Goal: Transaction & Acquisition: Purchase product/service

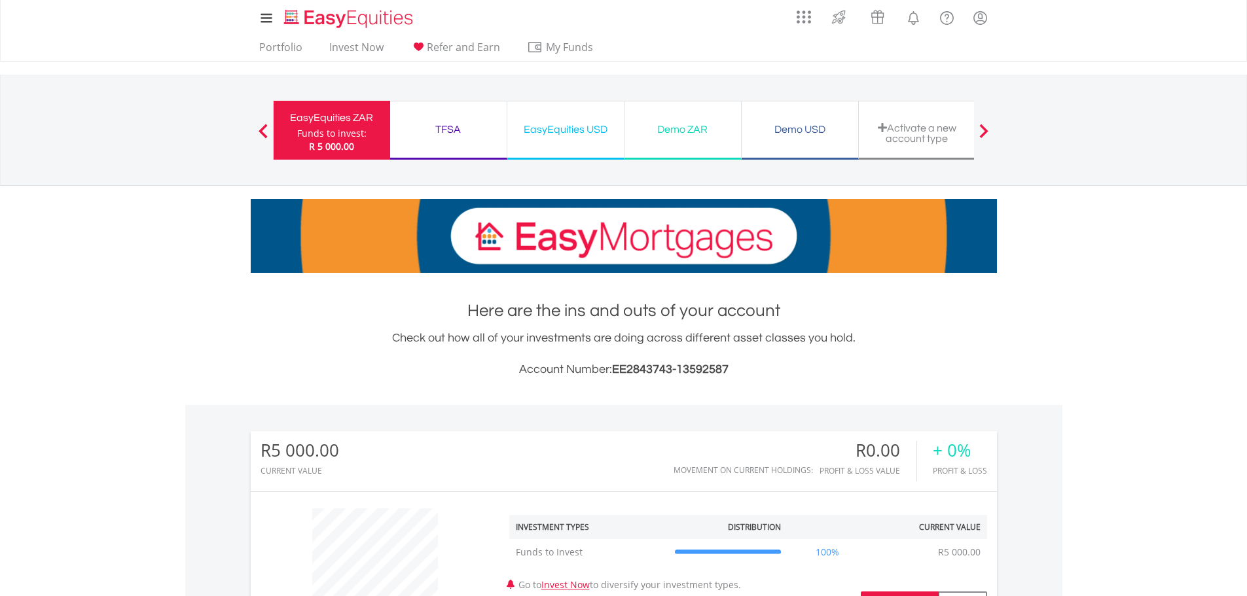
click at [687, 128] on div "Demo ZAR" at bounding box center [682, 129] width 101 height 18
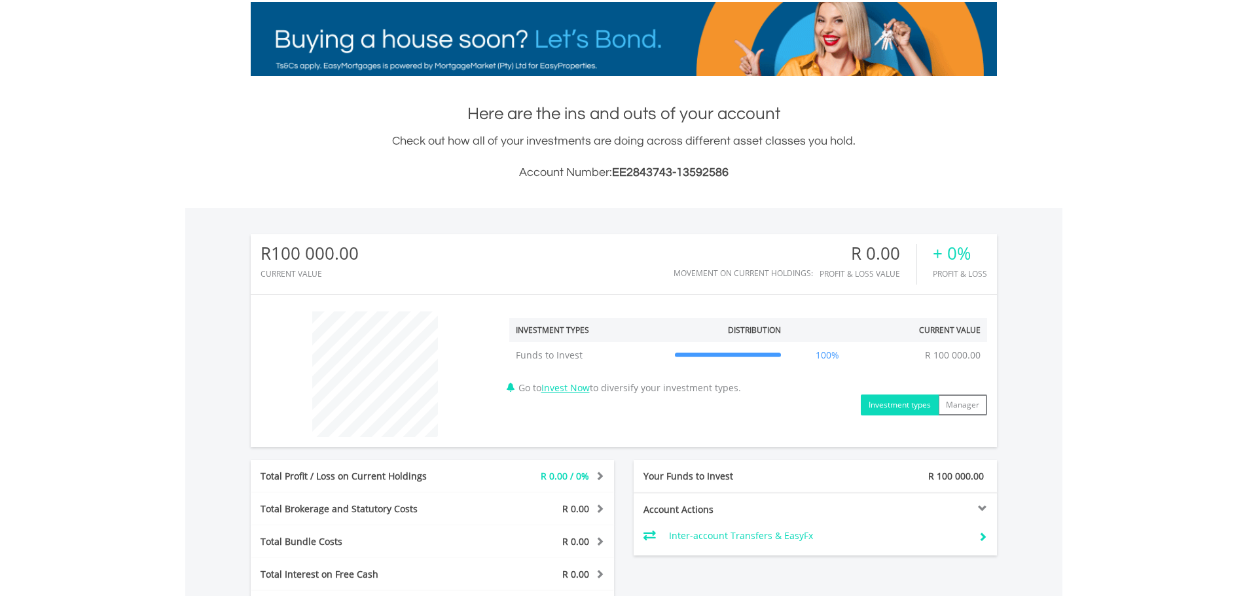
scroll to position [196, 0]
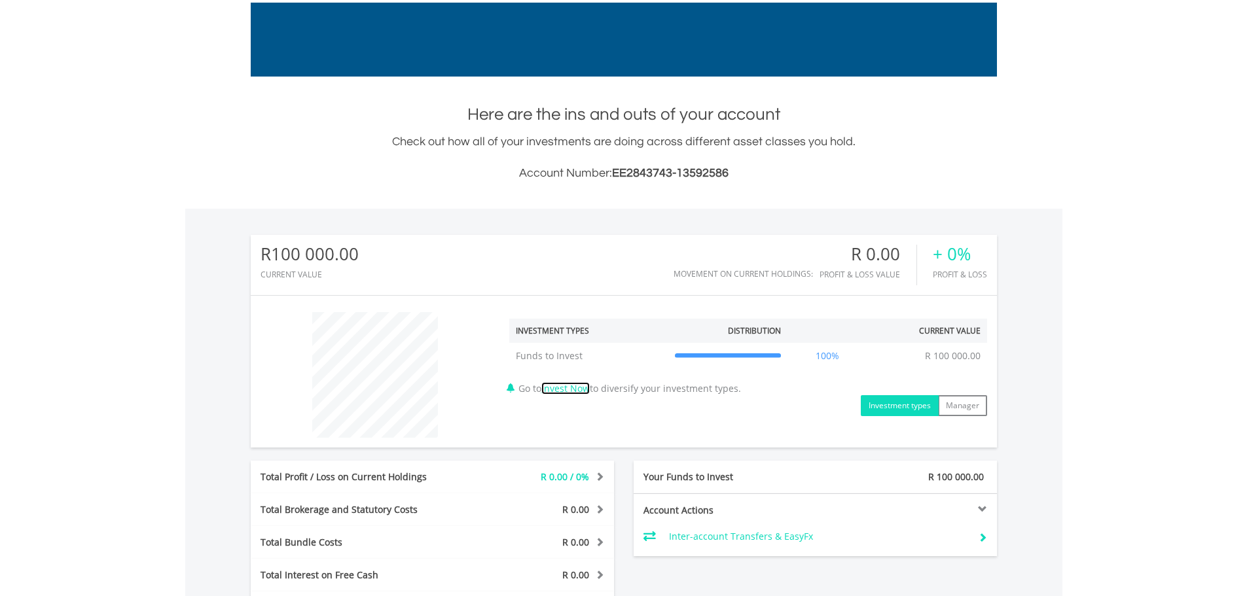
click at [572, 388] on link "Invest Now" at bounding box center [565, 388] width 48 height 12
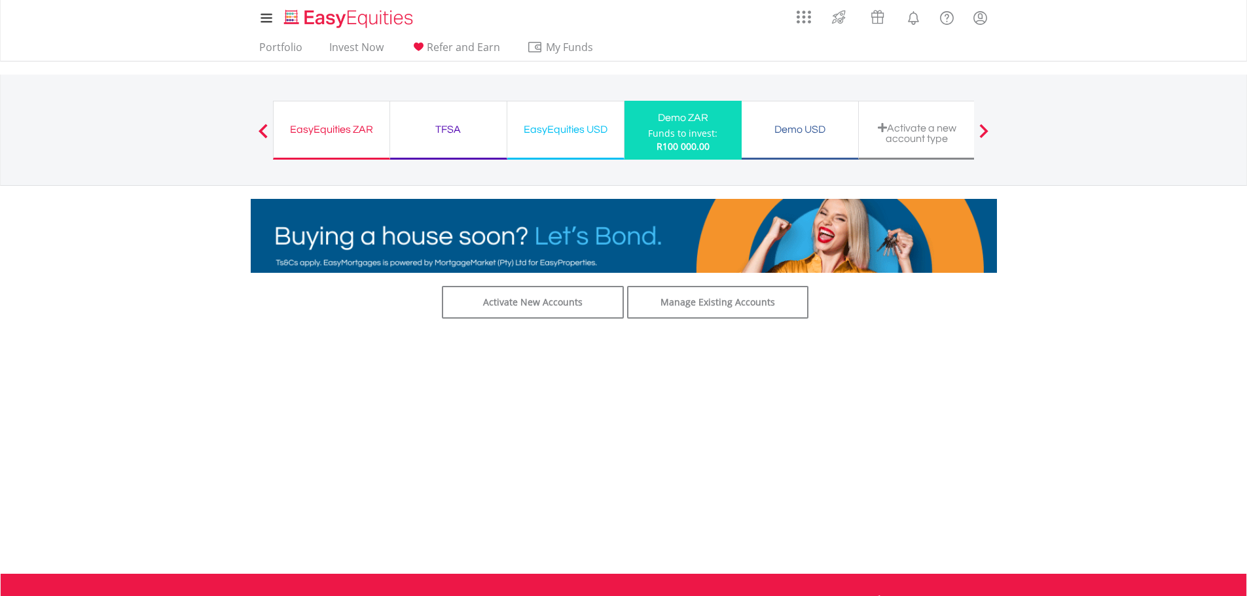
click at [697, 137] on div "Funds to invest:" at bounding box center [682, 133] width 69 height 13
click at [543, 301] on link "Activate New Accounts" at bounding box center [533, 302] width 182 height 33
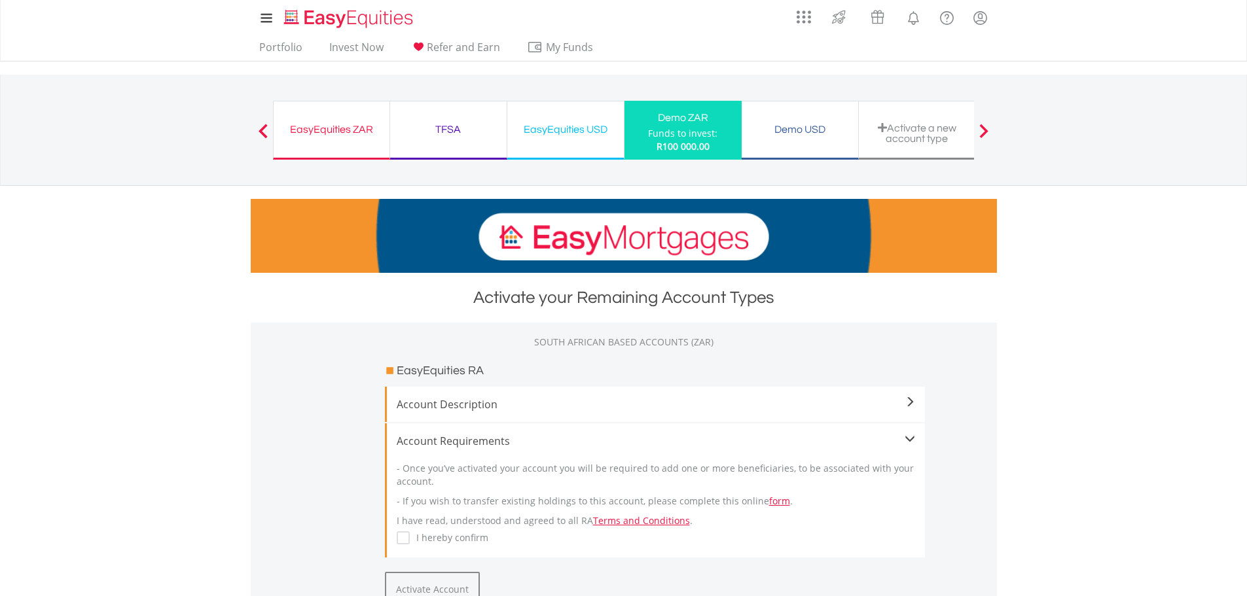
click at [560, 127] on div "EasyEquities USD" at bounding box center [565, 129] width 101 height 18
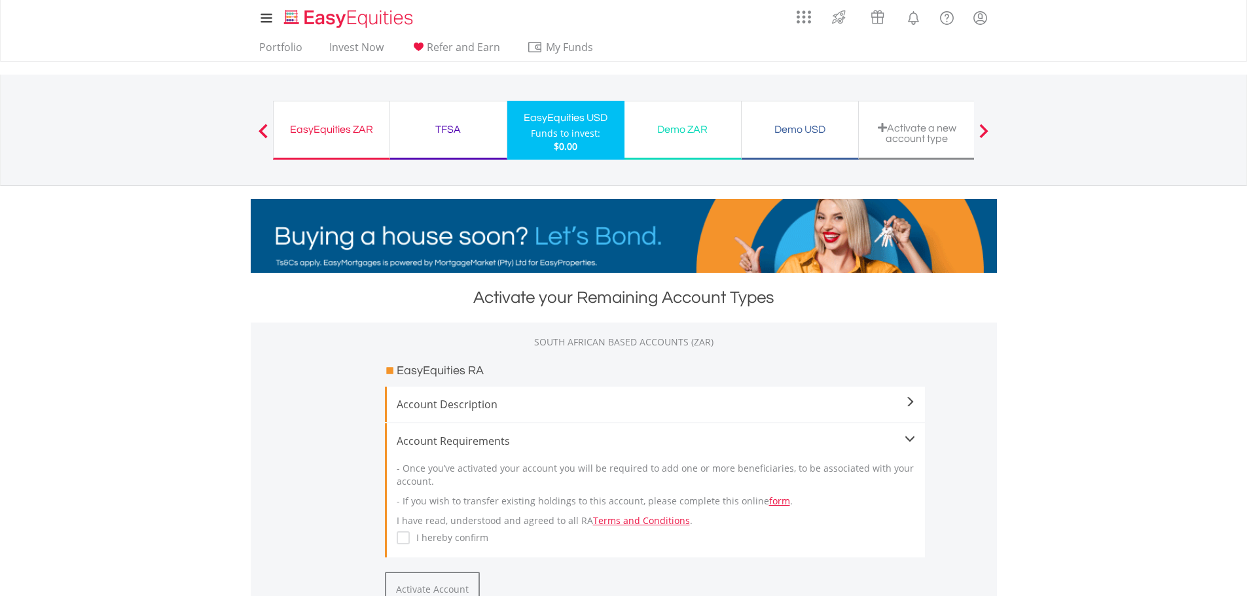
click at [338, 128] on div "EasyEquities ZAR" at bounding box center [332, 129] width 100 height 18
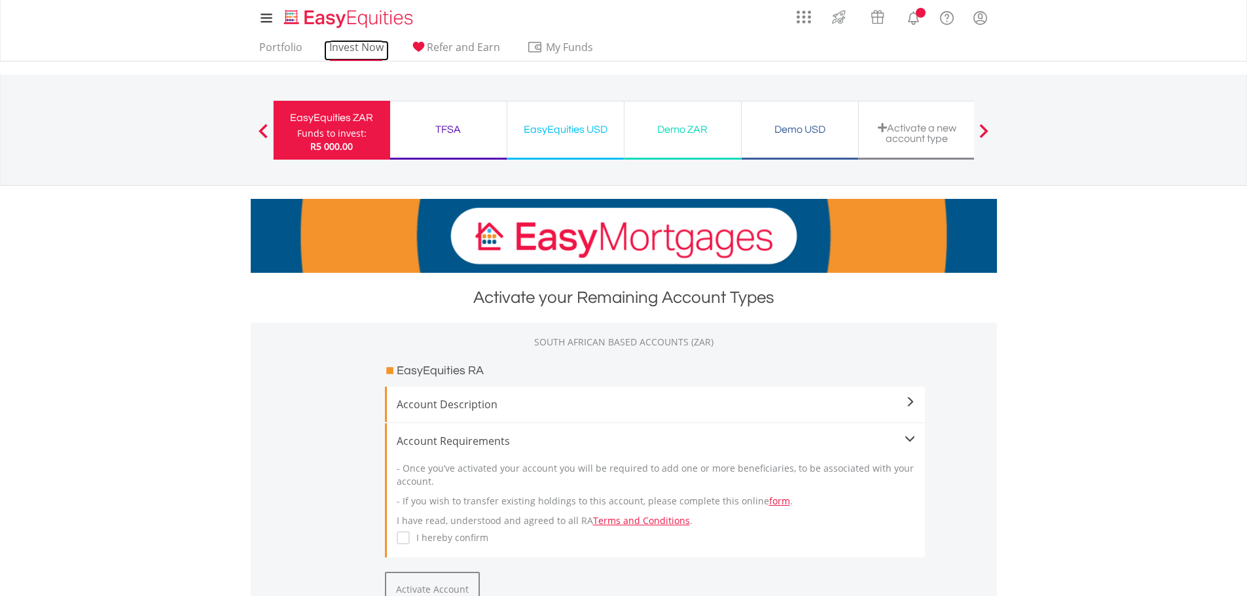
click at [356, 46] on link "Invest Now" at bounding box center [356, 51] width 65 height 20
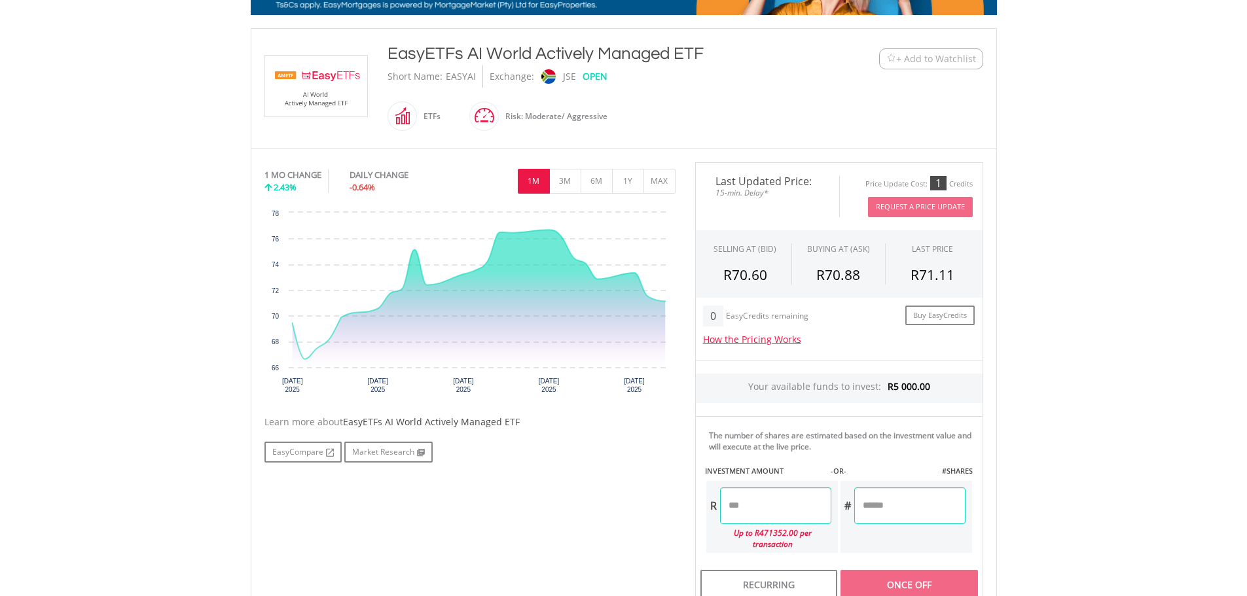
scroll to position [262, 0]
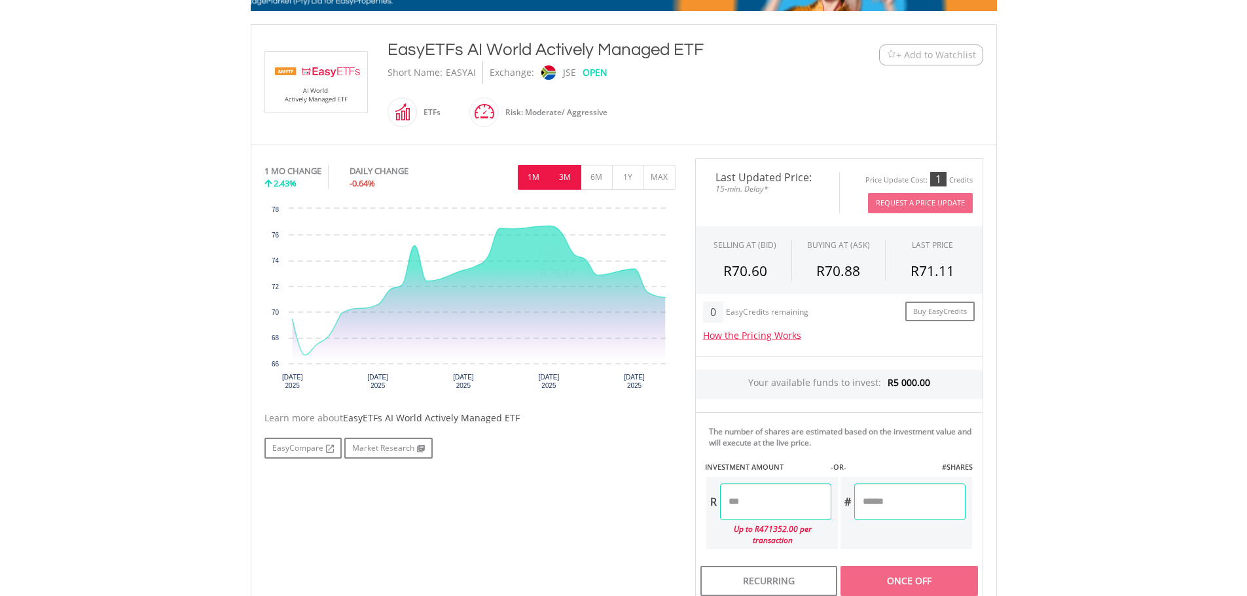
click at [568, 178] on button "3M" at bounding box center [565, 177] width 32 height 25
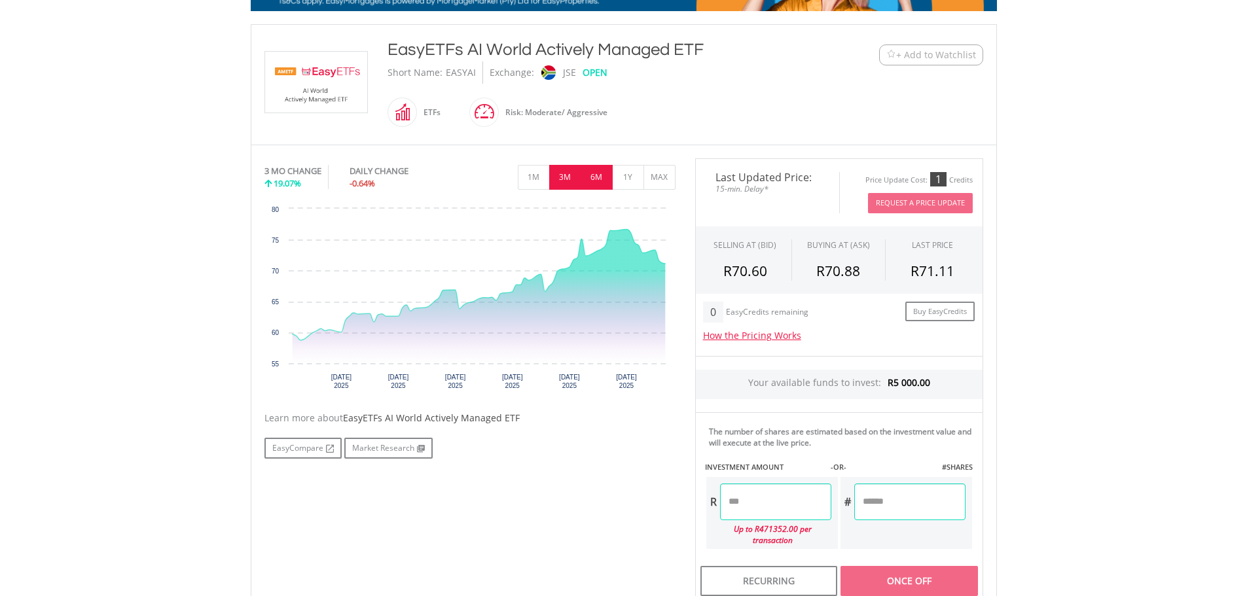
click at [593, 174] on button "6M" at bounding box center [597, 177] width 32 height 25
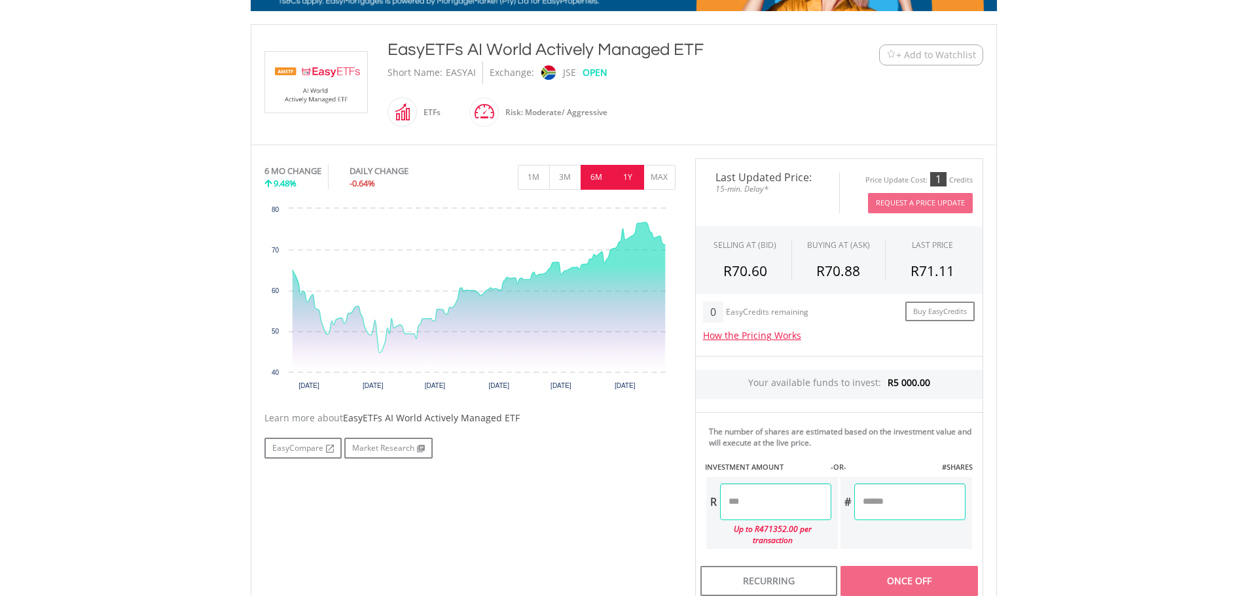
click at [631, 177] on button "1Y" at bounding box center [628, 177] width 32 height 25
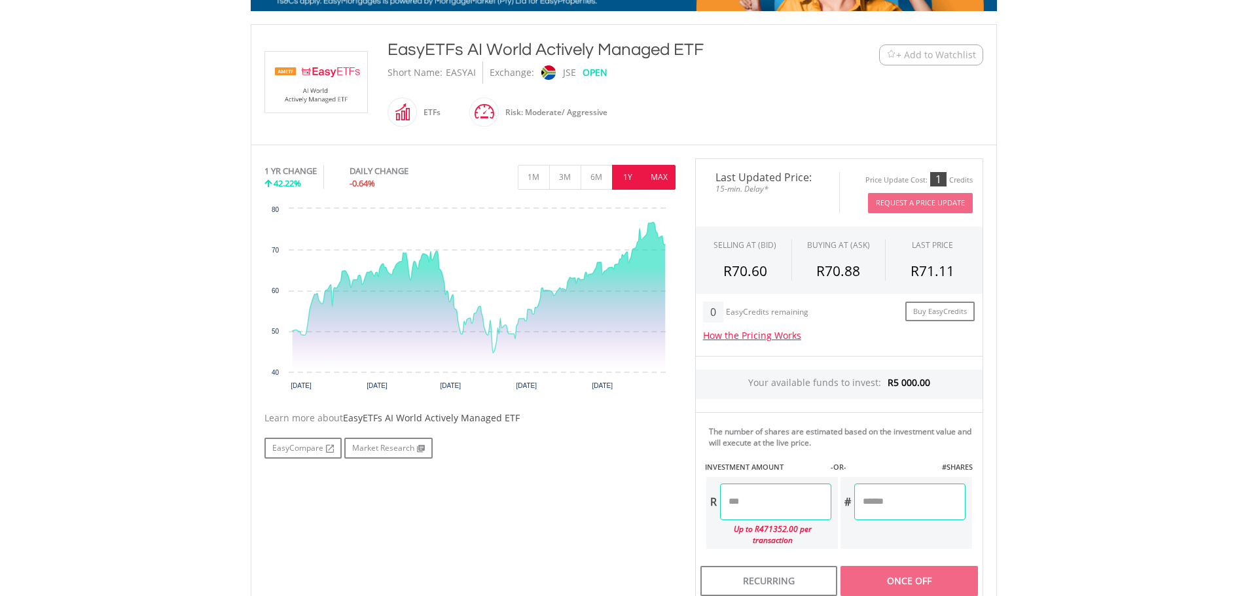
click at [659, 174] on button "MAX" at bounding box center [660, 177] width 32 height 25
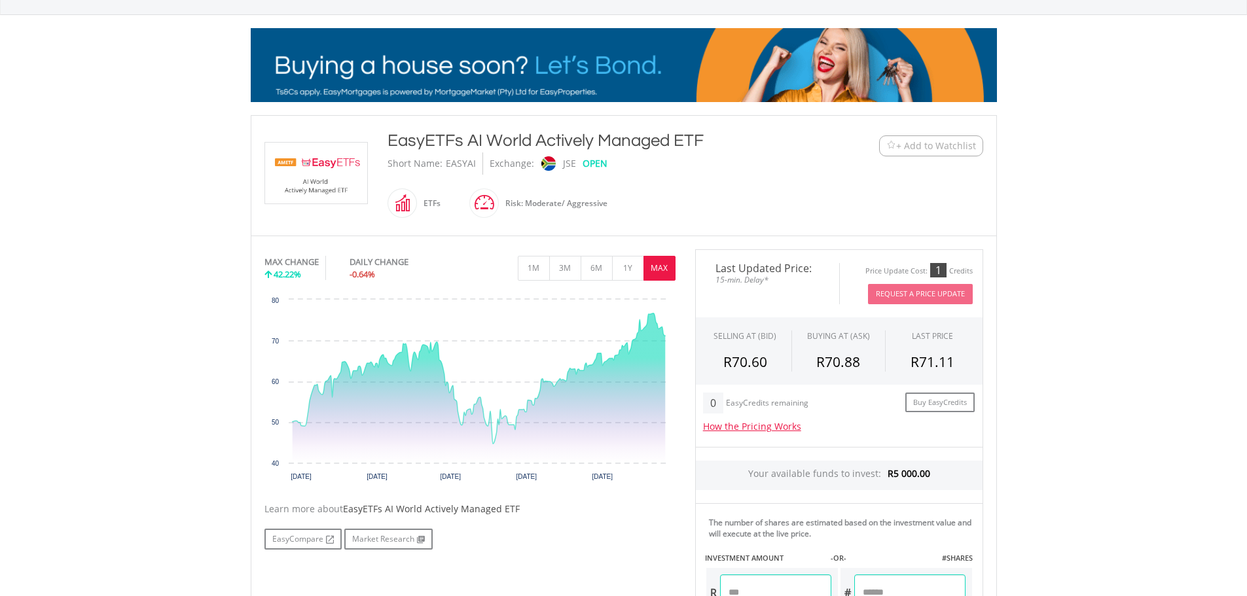
scroll to position [105, 0]
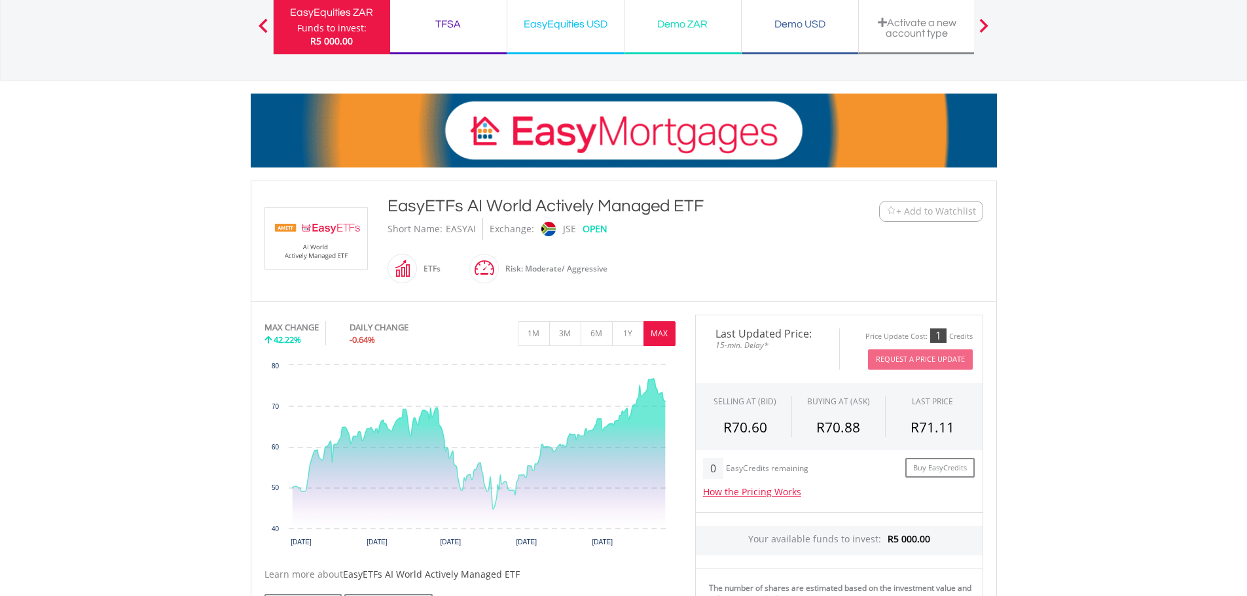
click at [268, 24] on div at bounding box center [263, 24] width 26 height 13
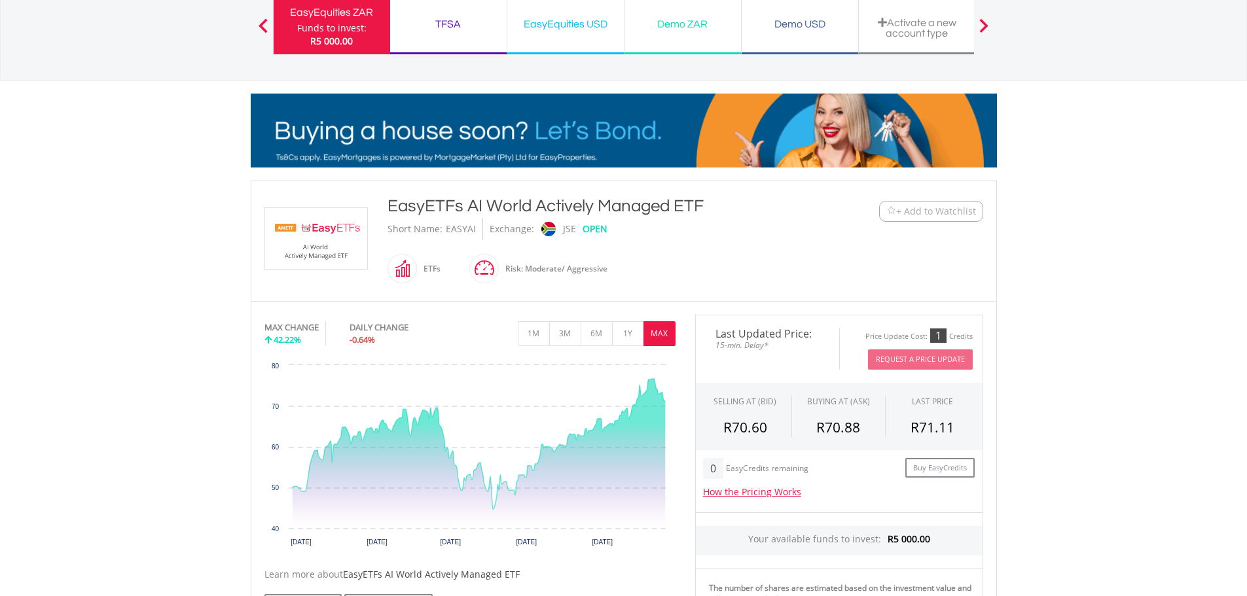
click at [449, 23] on div "TFSA" at bounding box center [448, 24] width 101 height 18
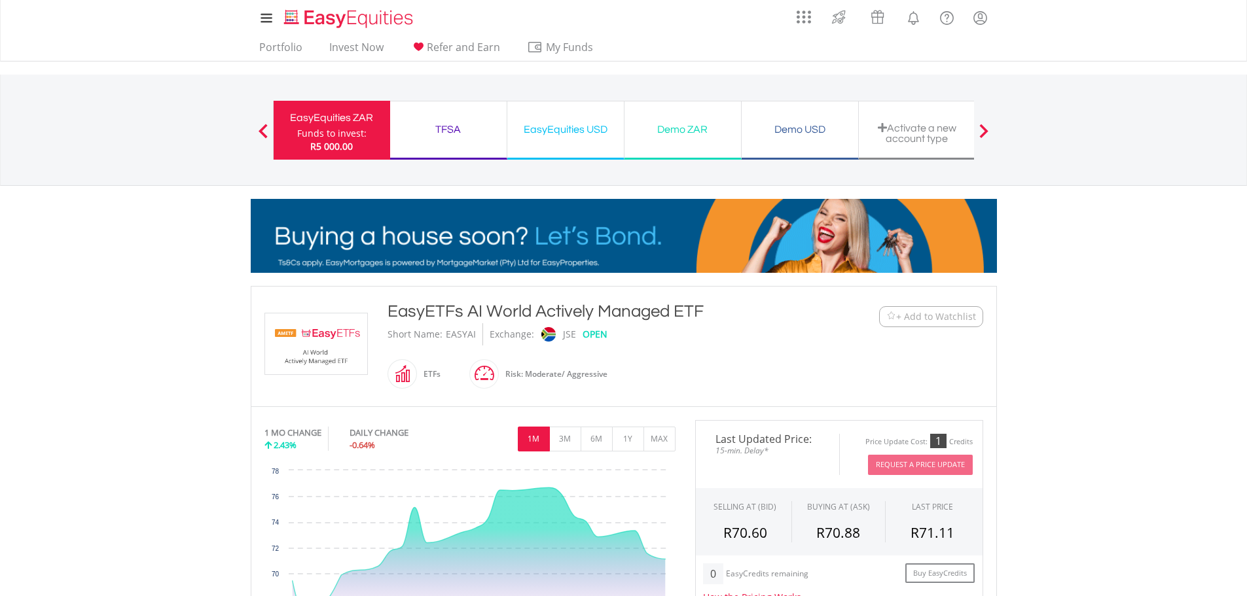
click at [313, 128] on div "Funds to invest:" at bounding box center [331, 133] width 69 height 13
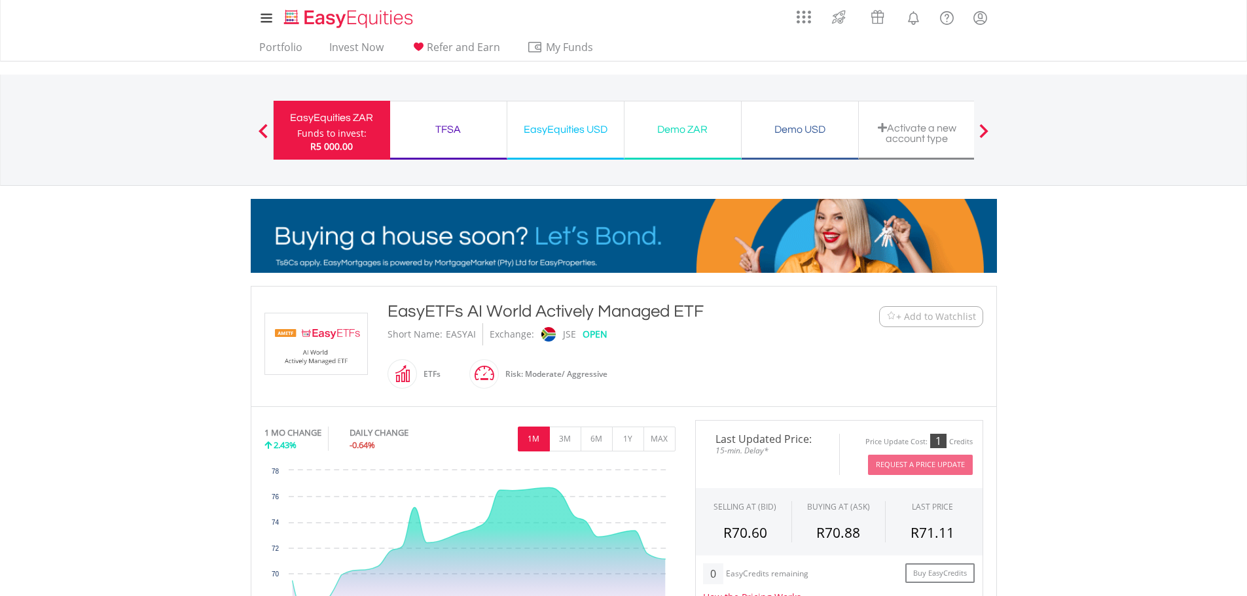
click at [257, 131] on div at bounding box center [263, 130] width 26 height 13
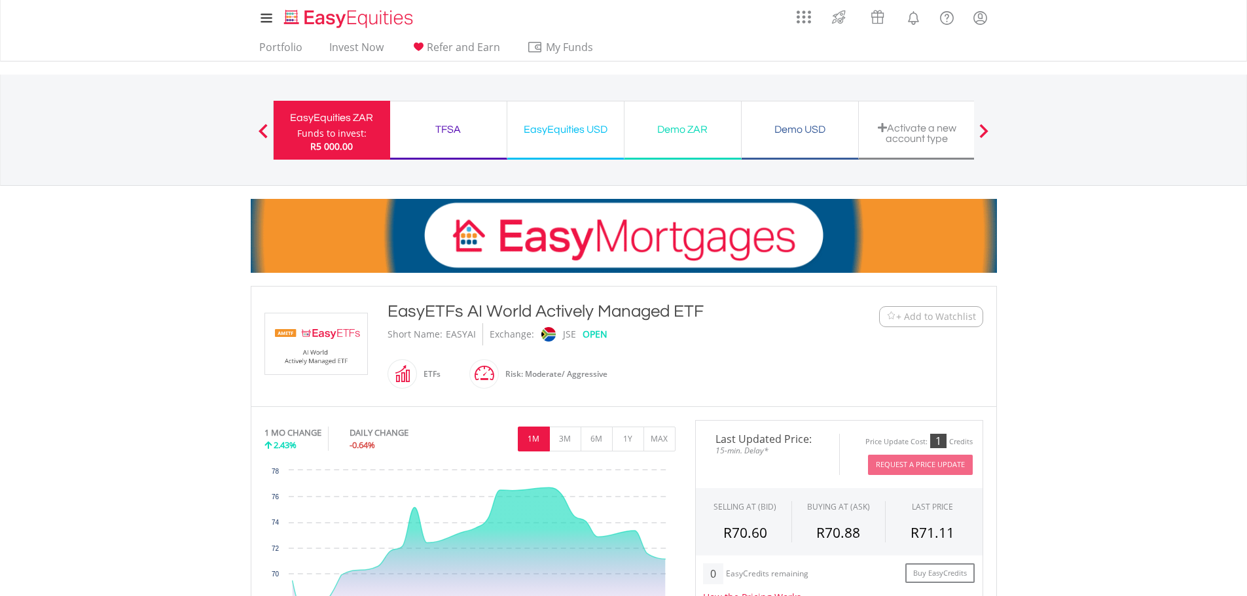
click at [260, 130] on span at bounding box center [263, 131] width 9 height 14
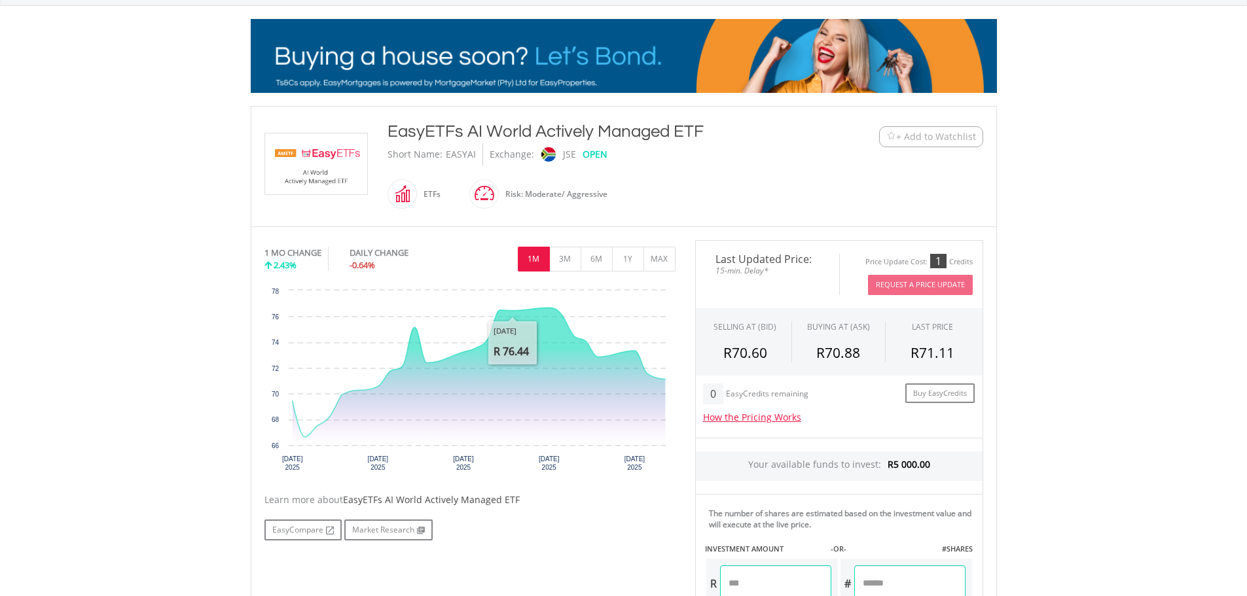
scroll to position [393, 0]
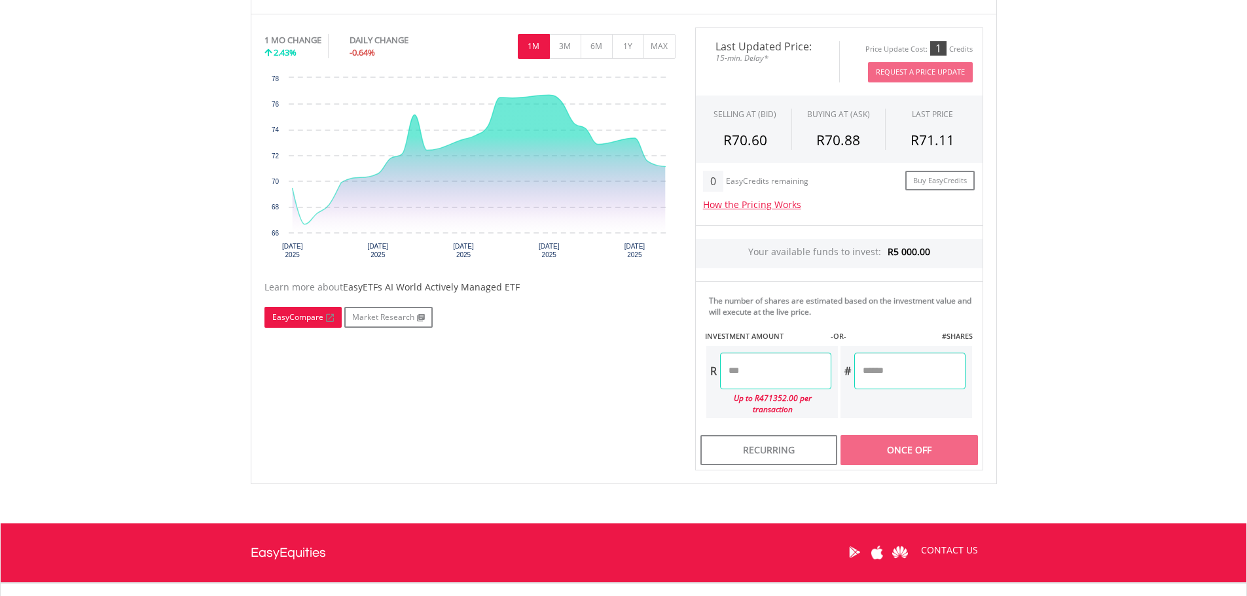
click at [304, 317] on link "EasyCompare" at bounding box center [303, 317] width 77 height 21
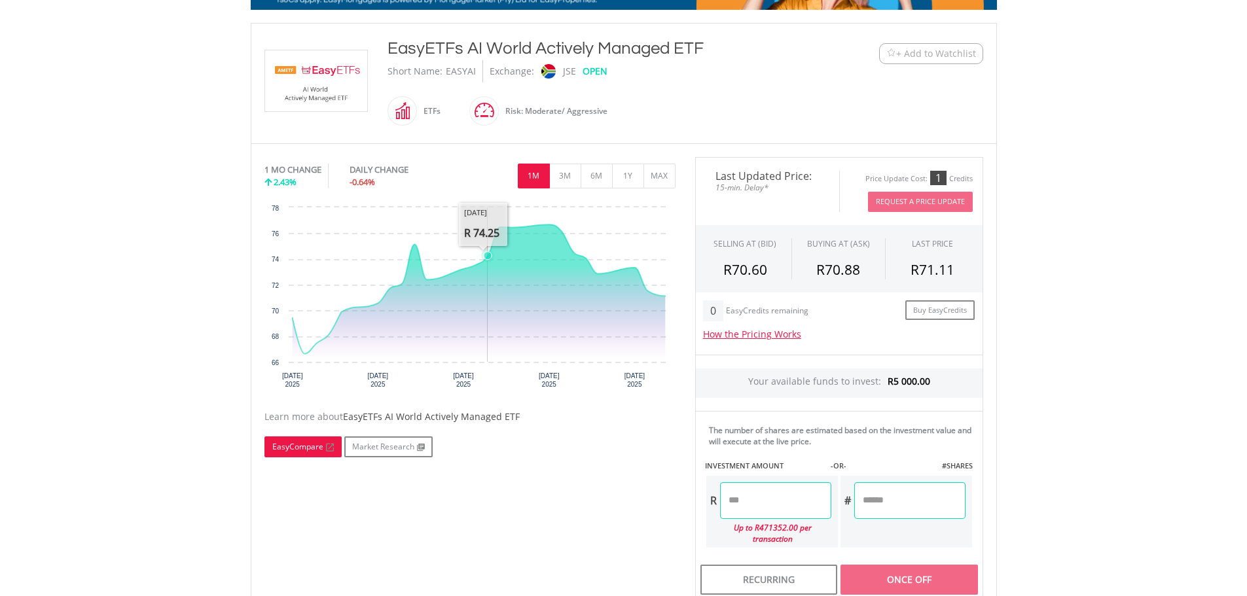
scroll to position [0, 0]
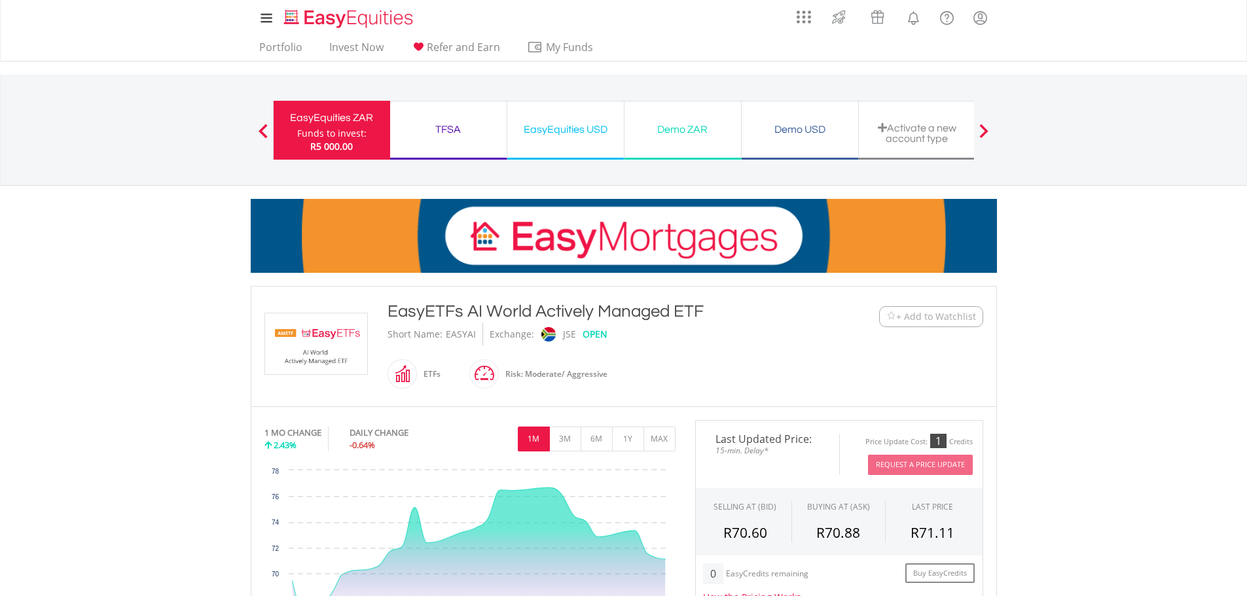
click at [329, 123] on div "EasyEquities ZAR" at bounding box center [332, 118] width 101 height 18
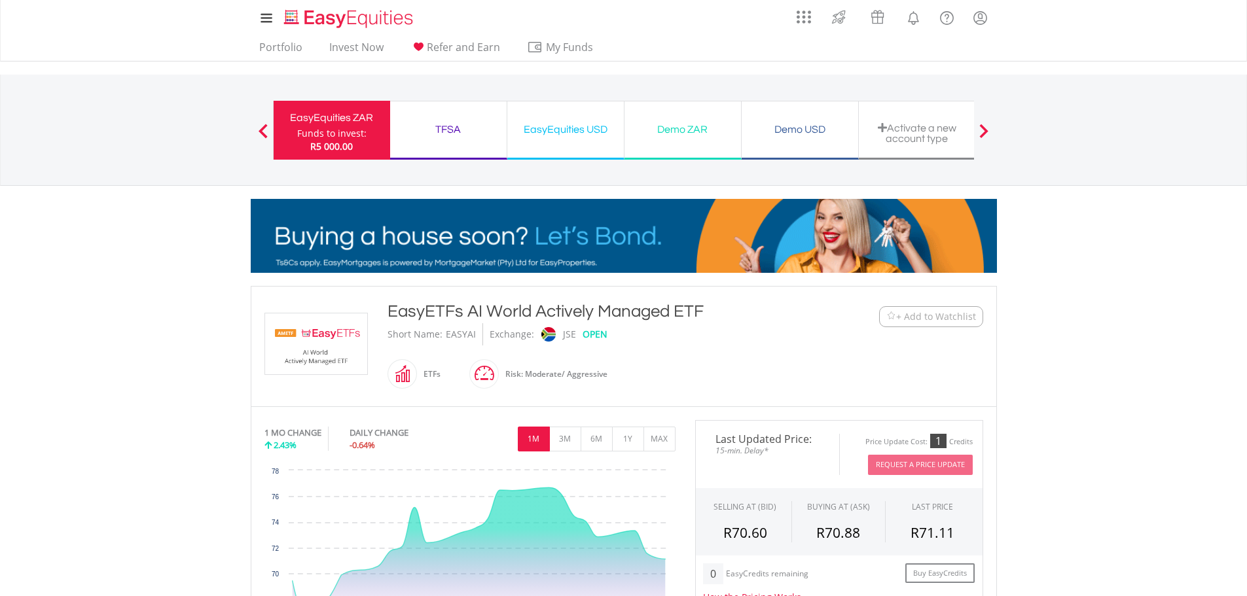
click at [322, 344] on img at bounding box center [316, 344] width 98 height 61
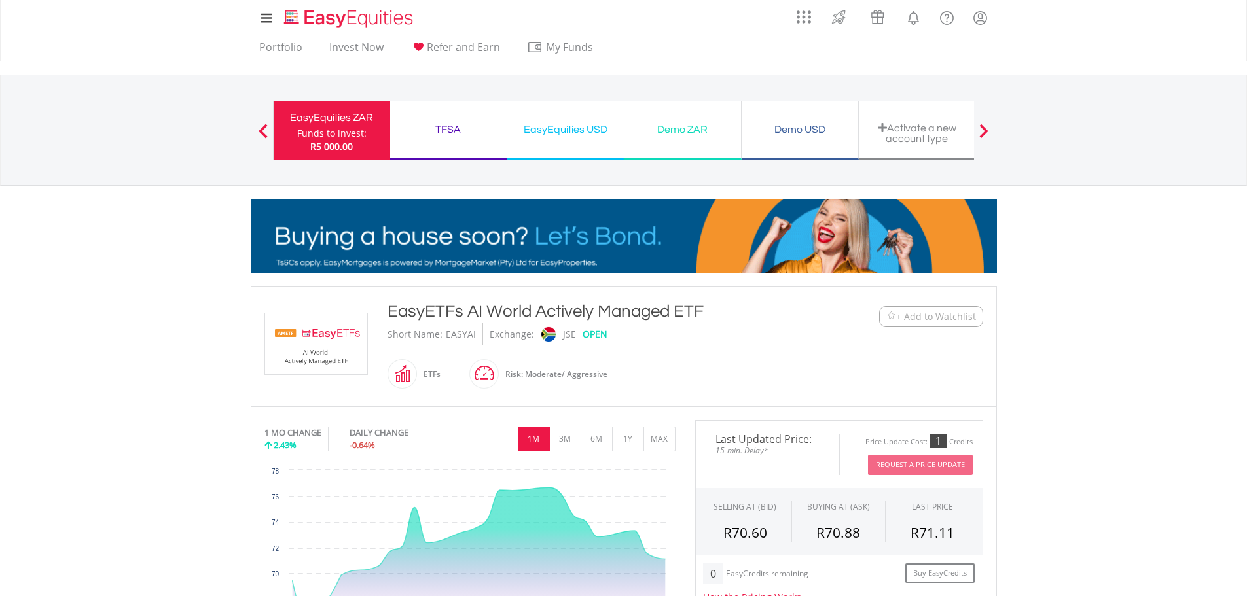
click at [342, 333] on img at bounding box center [316, 344] width 98 height 61
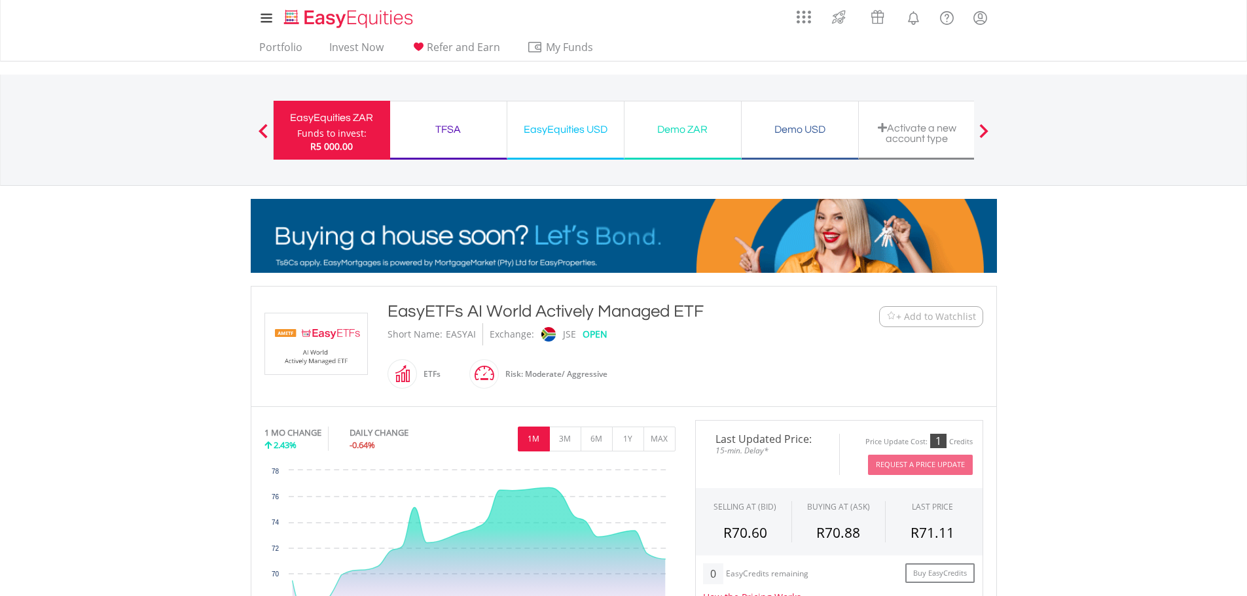
click at [983, 132] on span at bounding box center [984, 131] width 9 height 14
click at [985, 128] on span at bounding box center [984, 131] width 9 height 14
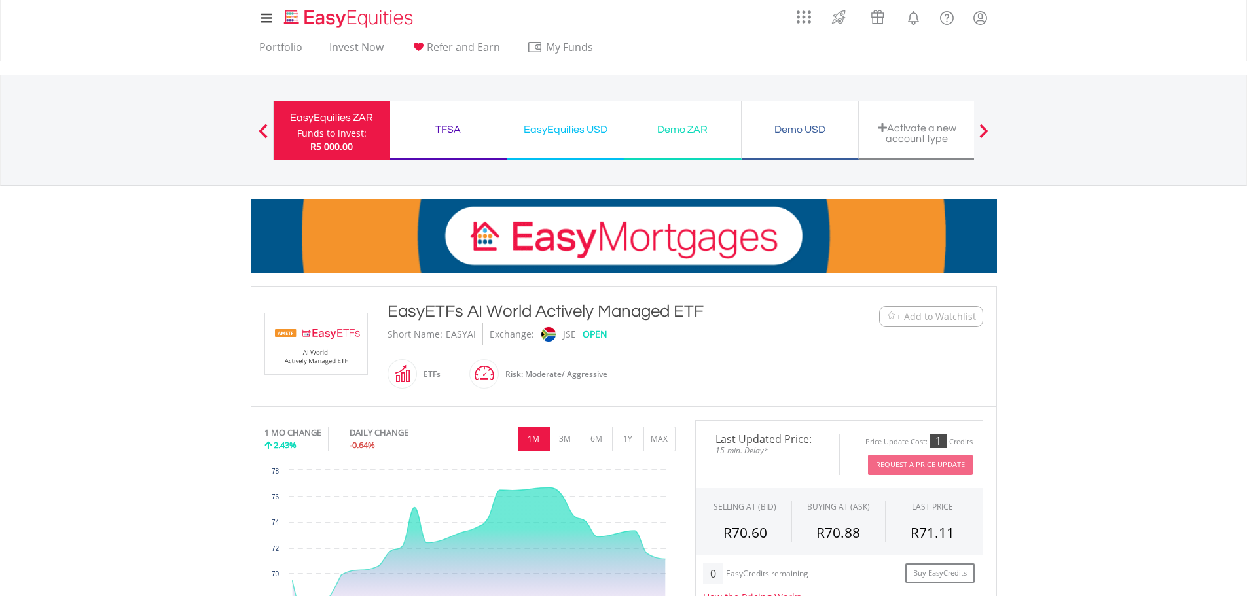
click at [985, 128] on span at bounding box center [984, 131] width 9 height 14
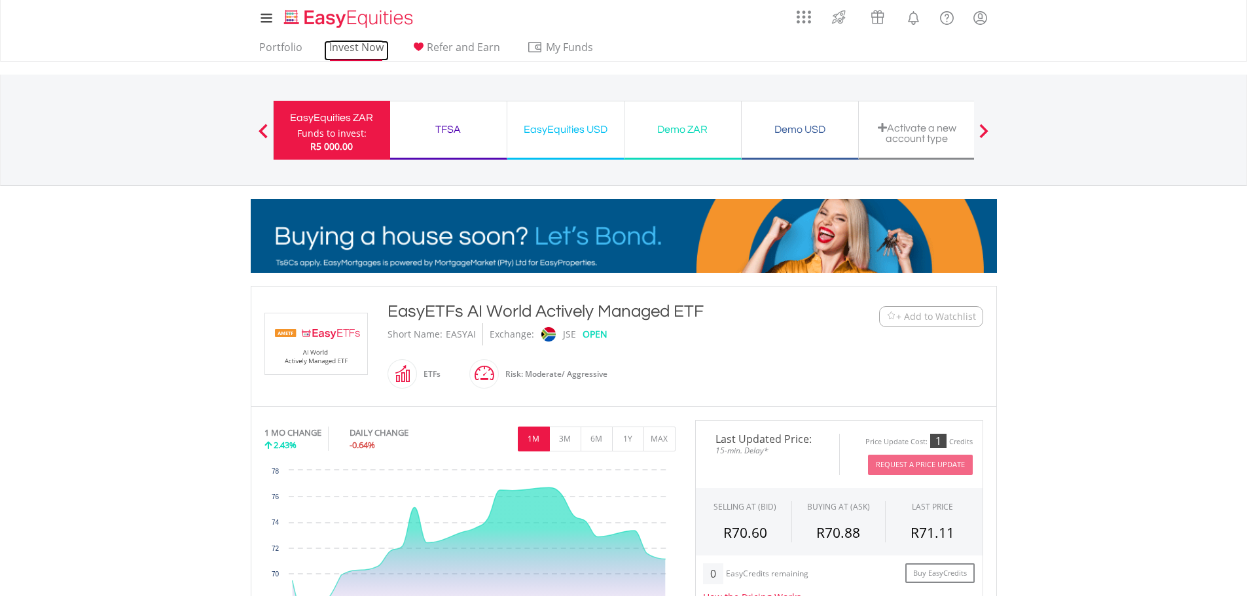
click at [344, 48] on link "Invest Now" at bounding box center [356, 51] width 65 height 20
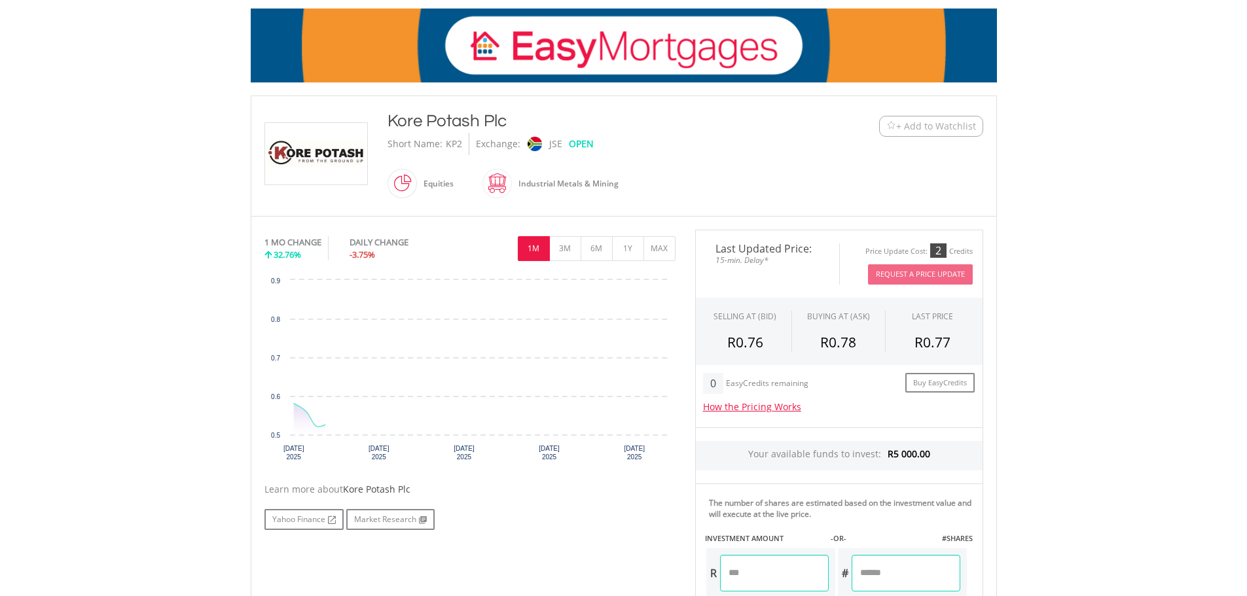
scroll to position [196, 0]
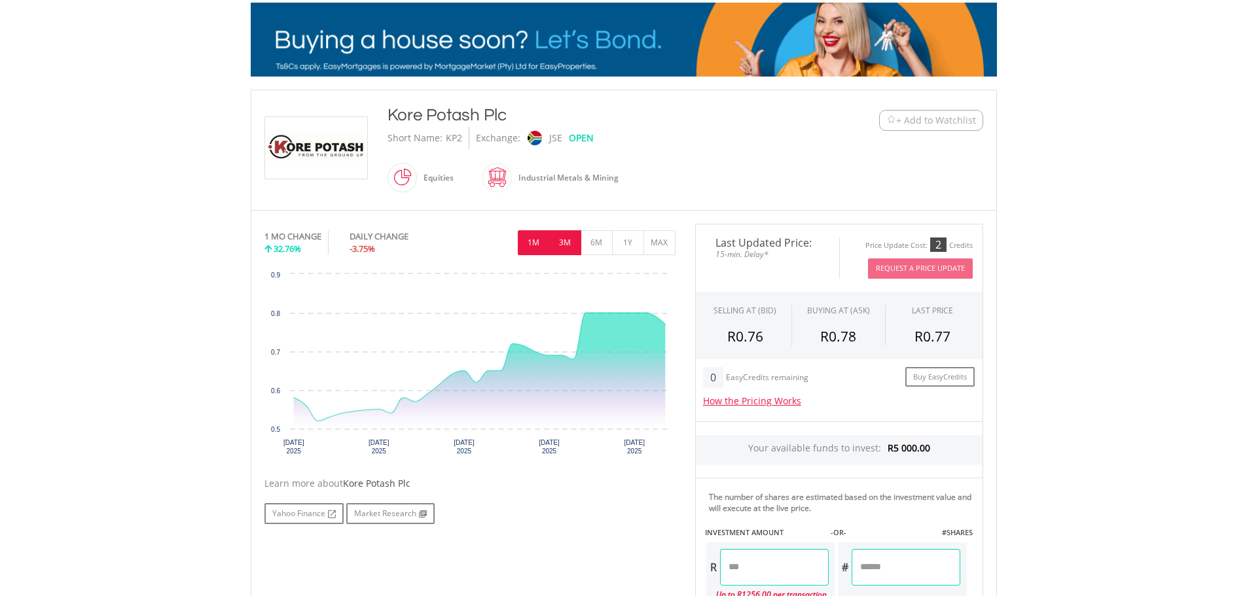
click at [570, 246] on button "3M" at bounding box center [565, 242] width 32 height 25
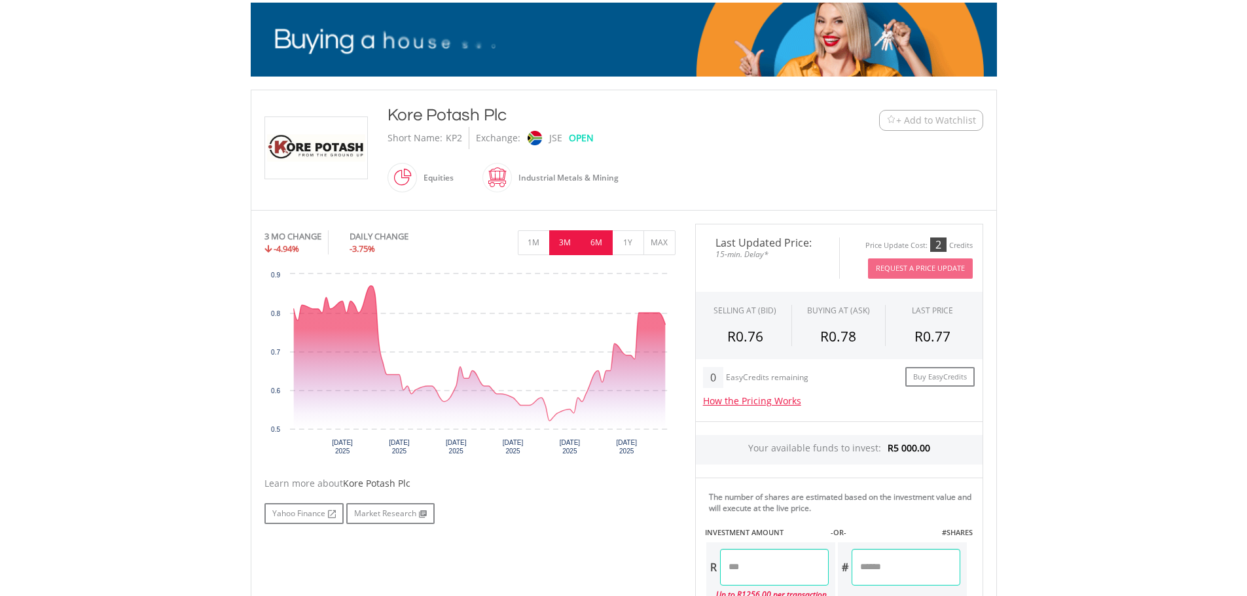
click at [592, 241] on button "6M" at bounding box center [597, 242] width 32 height 25
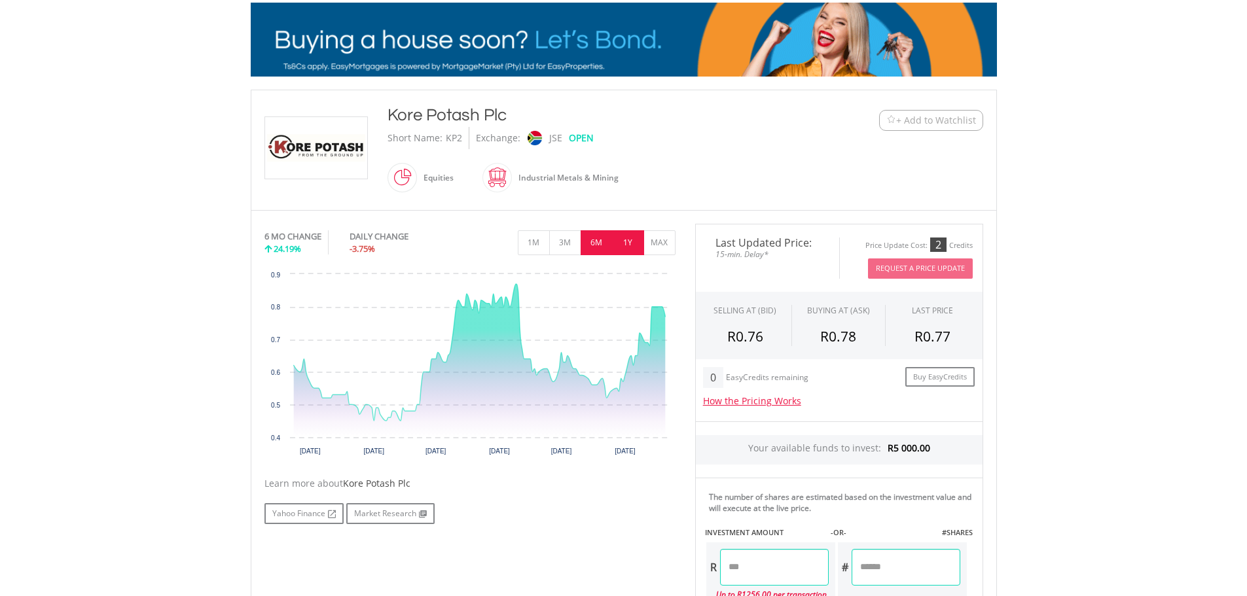
click at [627, 240] on button "1Y" at bounding box center [628, 242] width 32 height 25
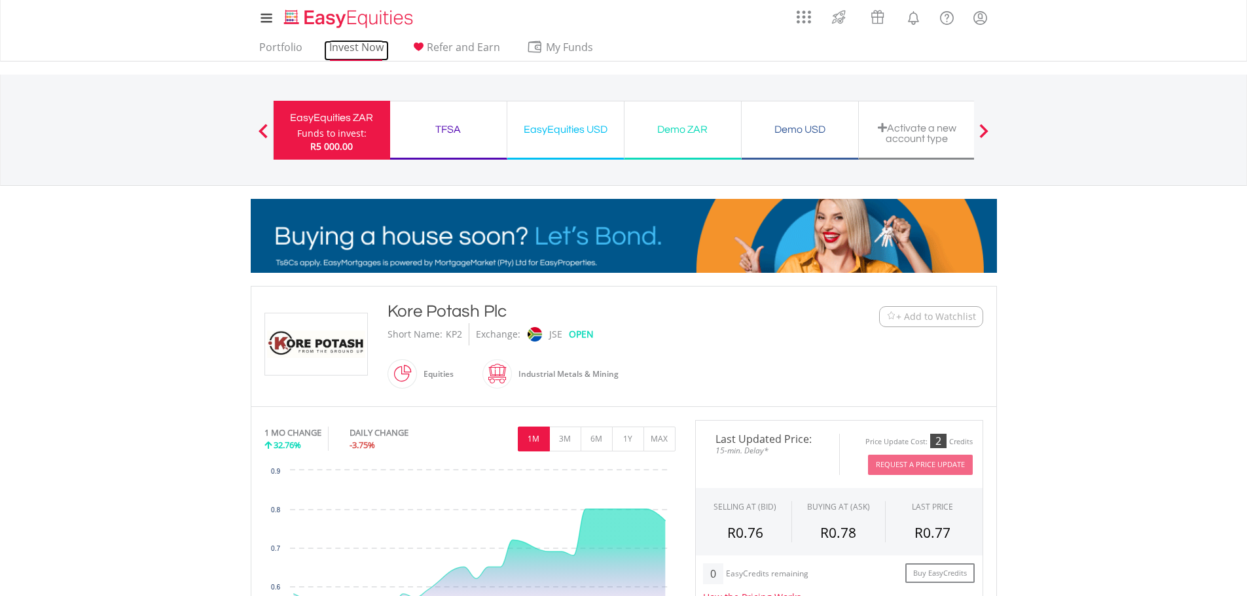
click at [368, 47] on link "Invest Now" at bounding box center [356, 51] width 65 height 20
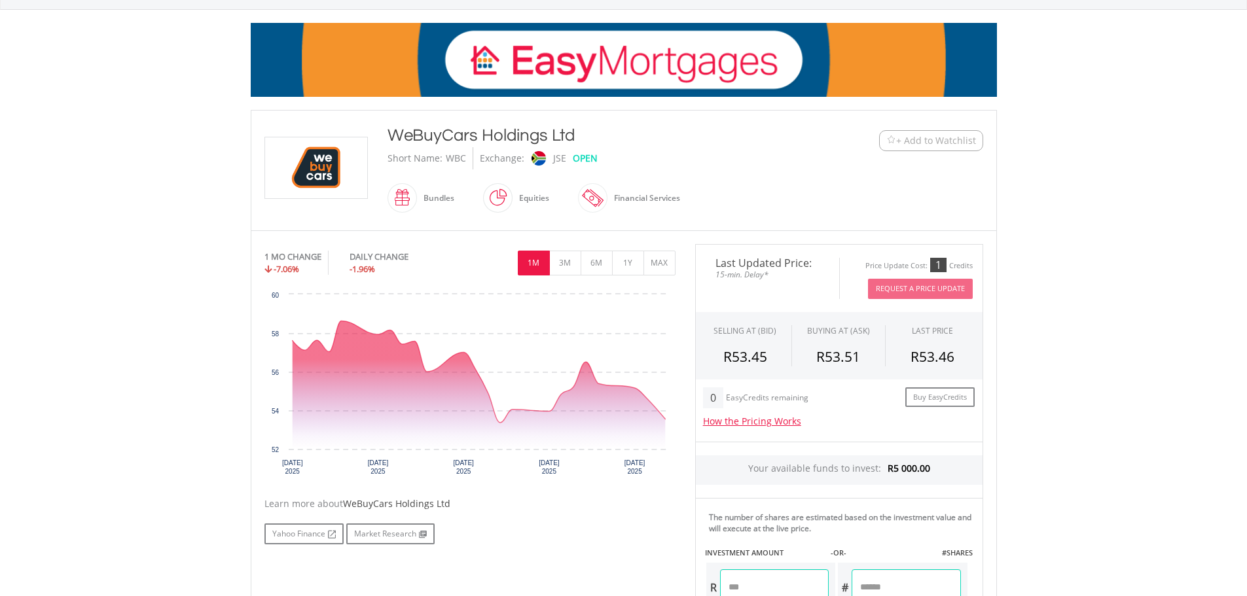
scroll to position [196, 0]
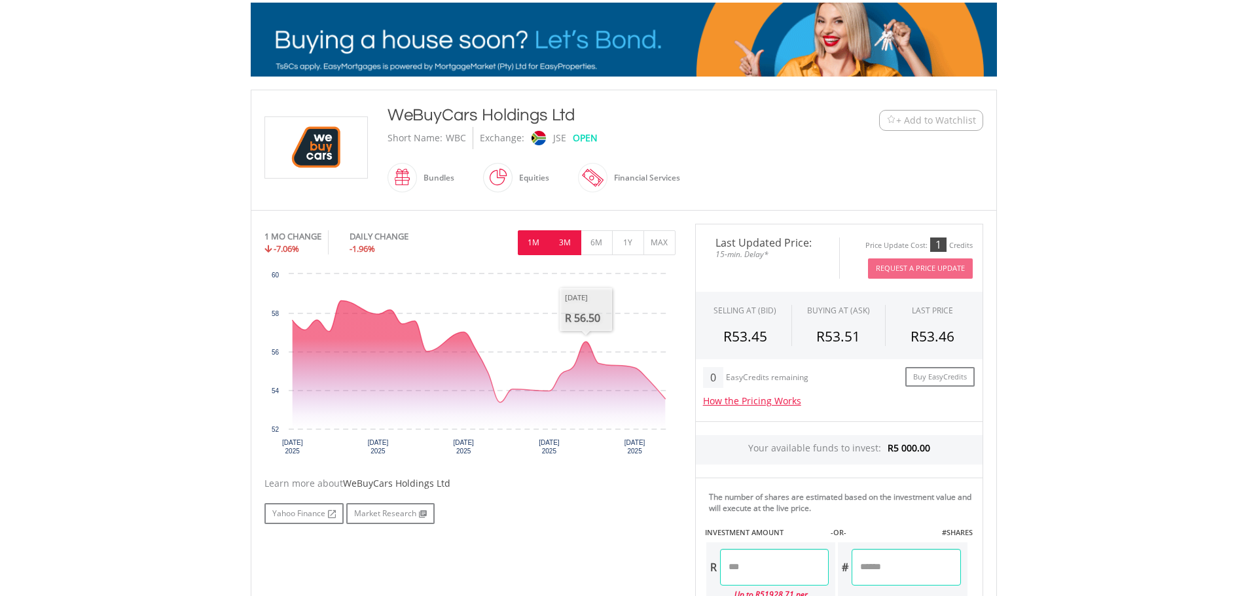
click at [569, 246] on button "3M" at bounding box center [565, 242] width 32 height 25
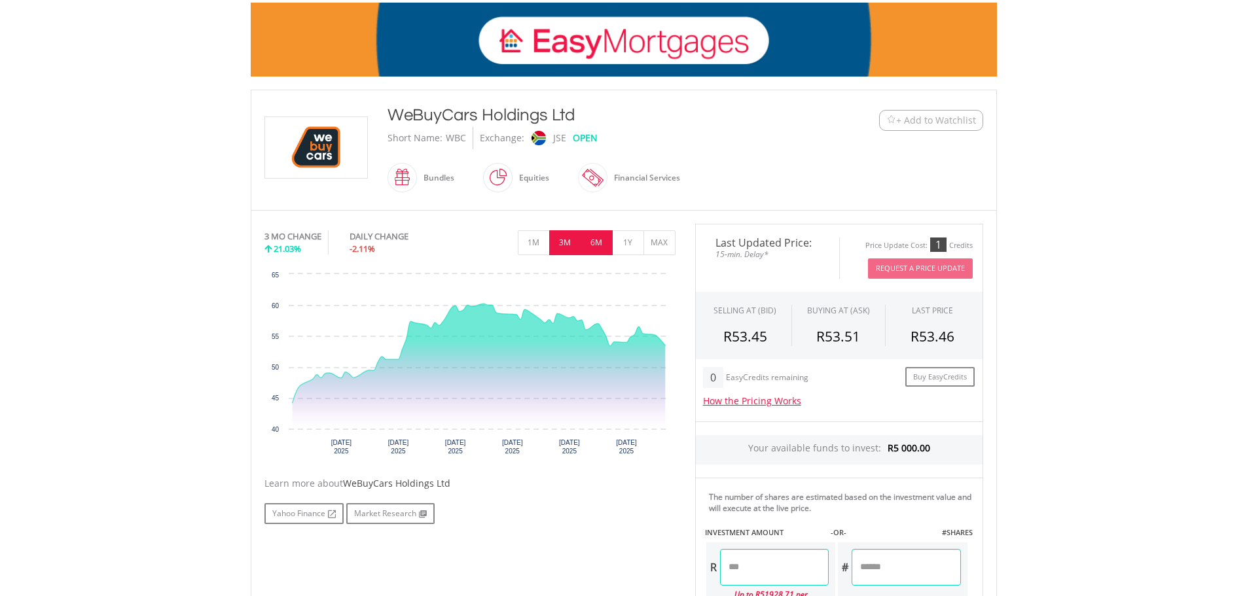
click at [593, 242] on button "6M" at bounding box center [597, 242] width 32 height 25
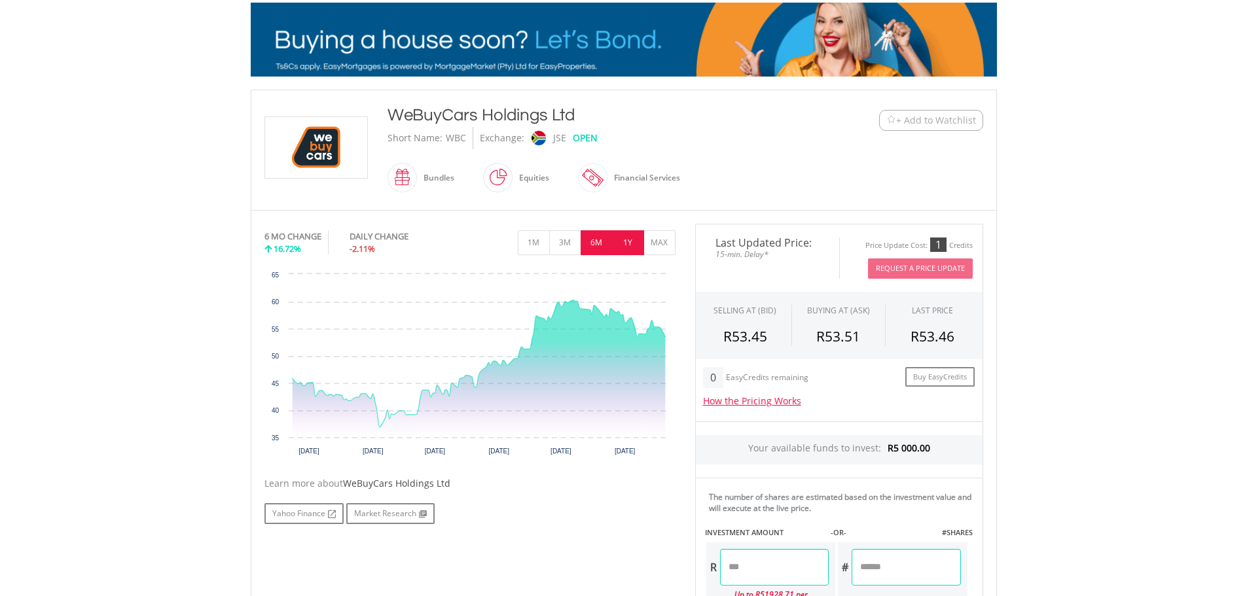
click at [626, 242] on button "1Y" at bounding box center [628, 242] width 32 height 25
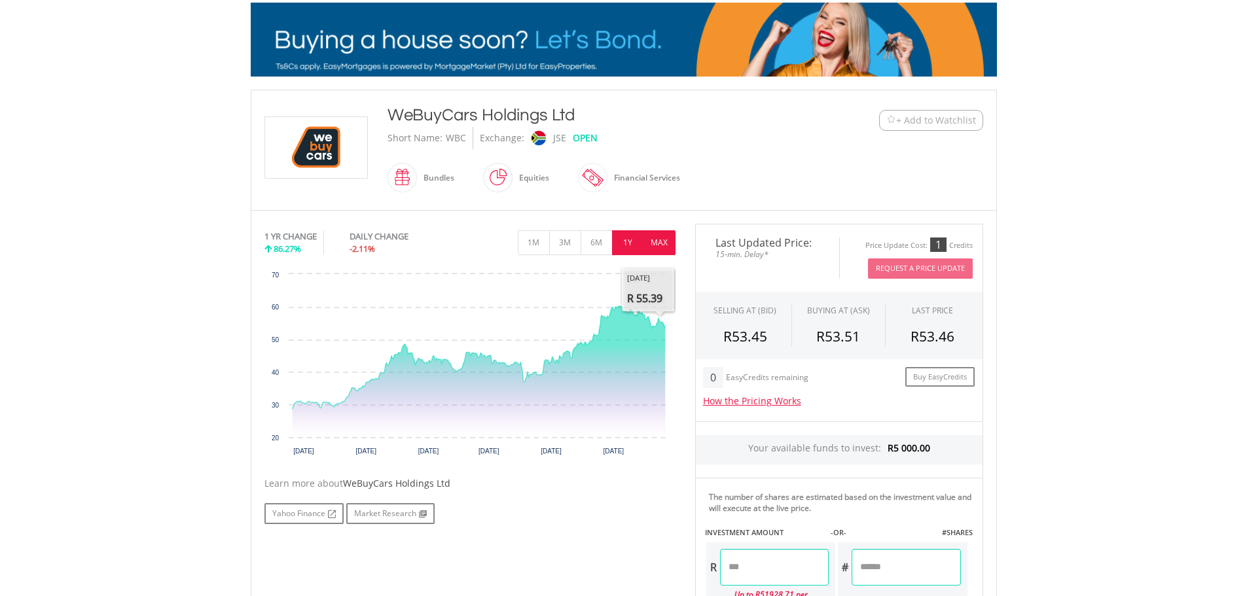
click at [664, 240] on button "MAX" at bounding box center [660, 242] width 32 height 25
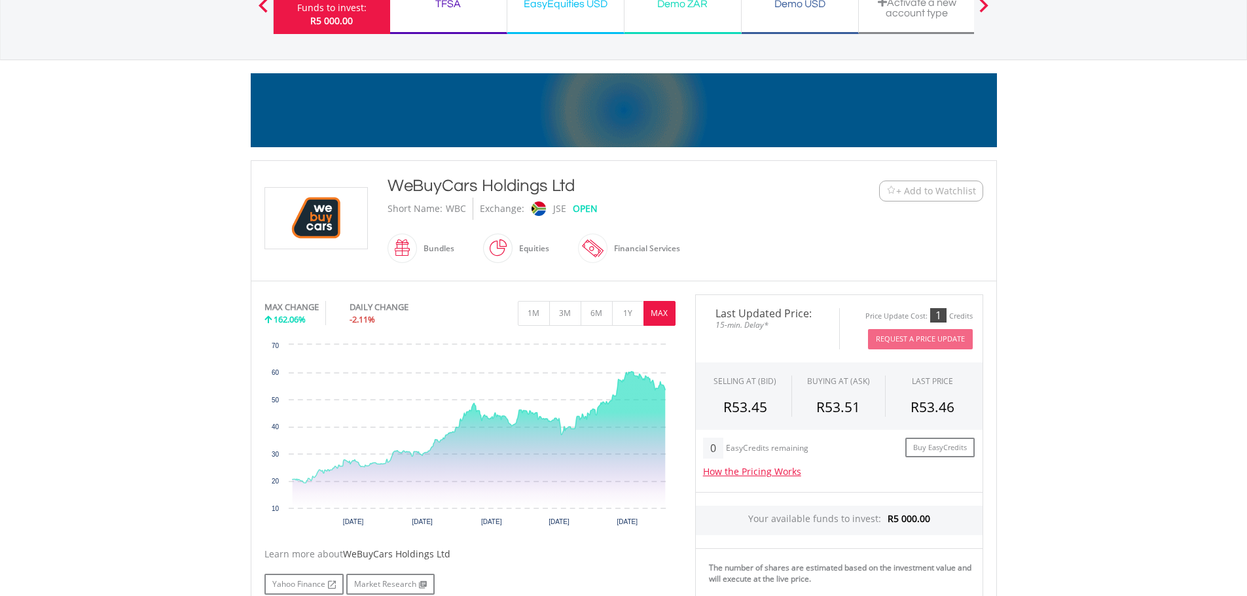
scroll to position [0, 0]
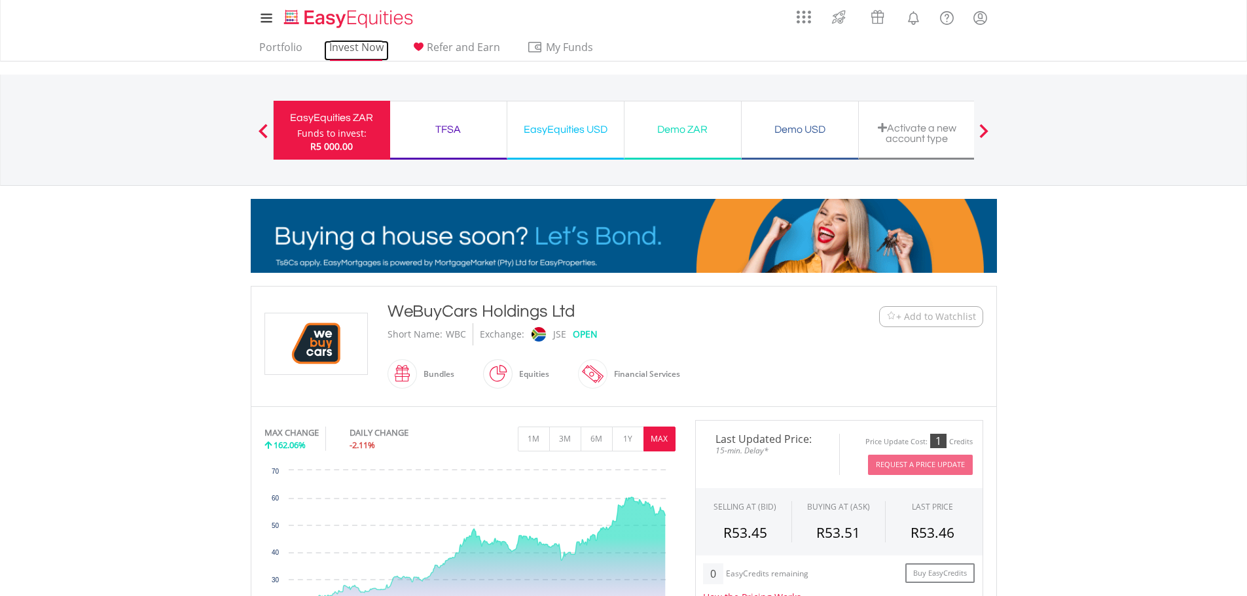
click at [371, 46] on link "Invest Now" at bounding box center [356, 51] width 65 height 20
